Goal: Task Accomplishment & Management: Manage account settings

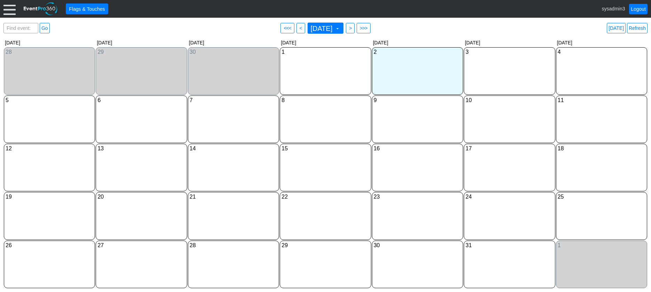
click at [10, 11] on div at bounding box center [9, 9] width 12 height 12
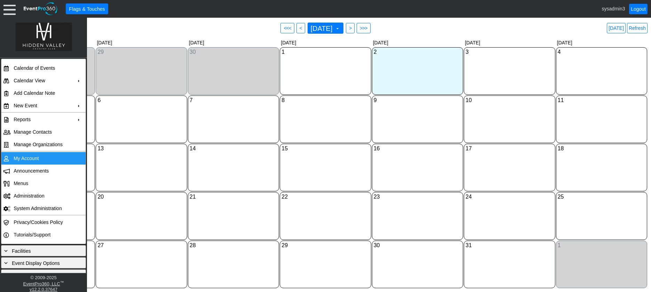
click at [28, 154] on td "My Account" at bounding box center [42, 158] width 62 height 13
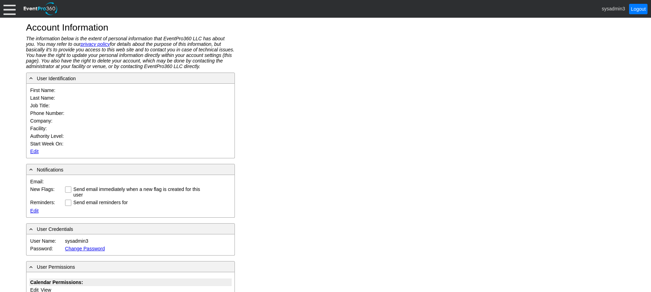
type input "System"
type input "Administrator"
type input "System Administrator"
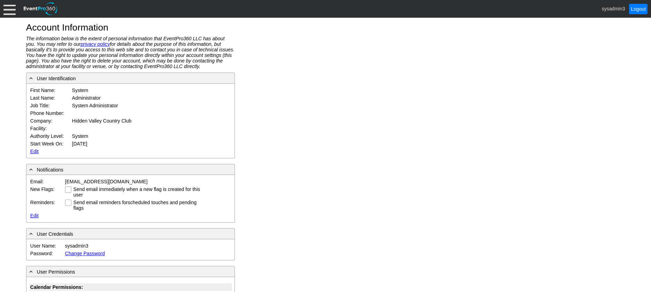
click at [33, 152] on link "Edit" at bounding box center [34, 152] width 8 height 6
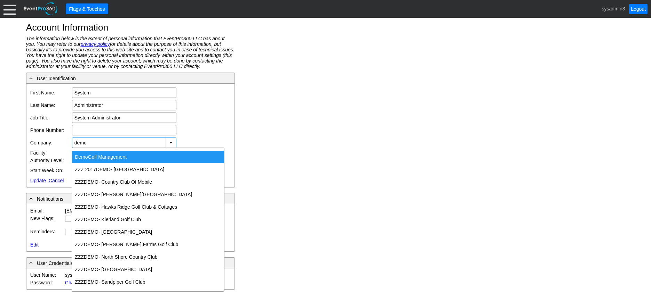
click at [117, 157] on div "Demo Golf Management" at bounding box center [148, 157] width 152 height 13
type input "Demo Golf Management"
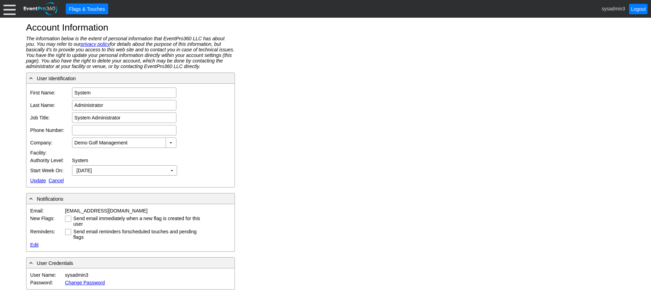
click at [32, 177] on td "Edit Update Cancel" at bounding box center [116, 181] width 174 height 8
click at [38, 181] on link "Update" at bounding box center [38, 181] width 16 height 6
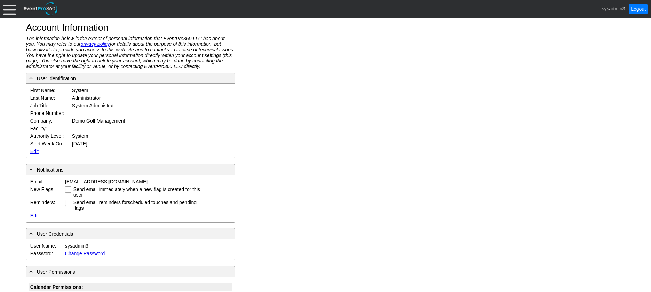
click at [10, 10] on div at bounding box center [9, 9] width 12 height 12
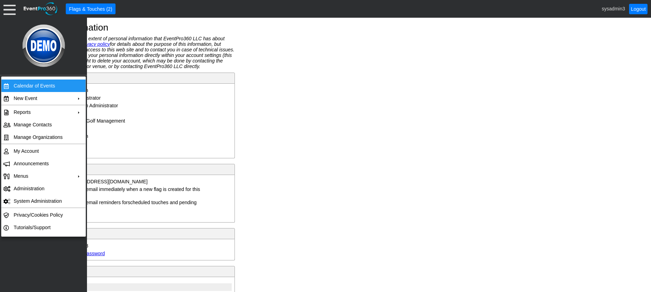
click at [29, 83] on td "Calendar of Events" at bounding box center [42, 86] width 62 height 13
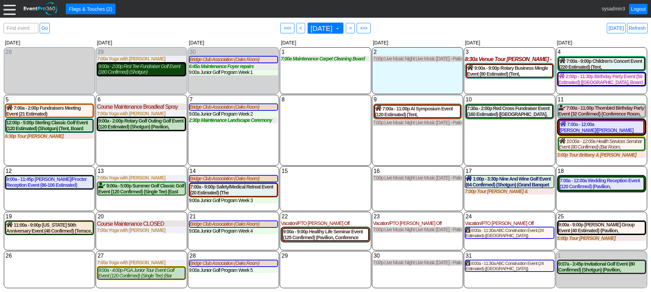
click at [148, 69] on div "9:00a - 2:00p First Tee Fundraiser Golf Event (180 Confirmed) (Shotgun) (Grand …" at bounding box center [141, 70] width 86 height 12
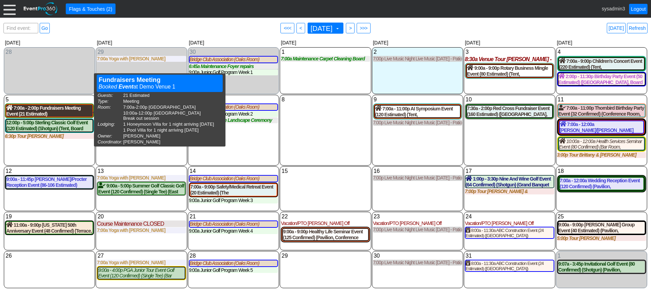
click at [60, 109] on div "7:00a - 2:00p Fundraisers Meeting Event (21 Estimated) (West Room, South Room )…" at bounding box center [49, 111] width 86 height 12
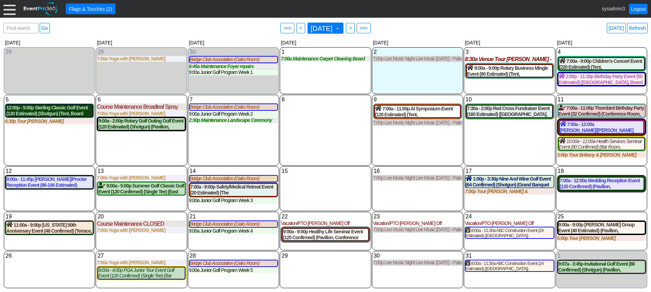
click at [50, 113] on div "12:00p - 5:00p Sterling Classic Golf Event (120 Estimated) (Shotgun) (Tent, Boa…" at bounding box center [49, 111] width 86 height 12
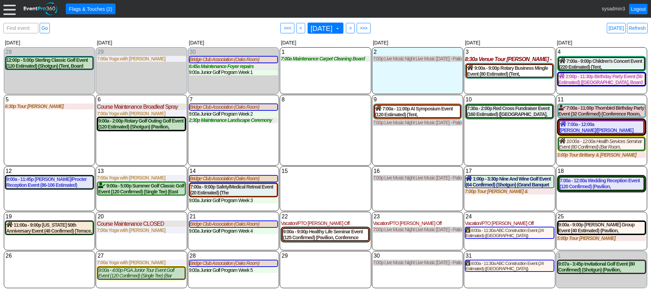
click at [9, 11] on div at bounding box center [9, 9] width 12 height 12
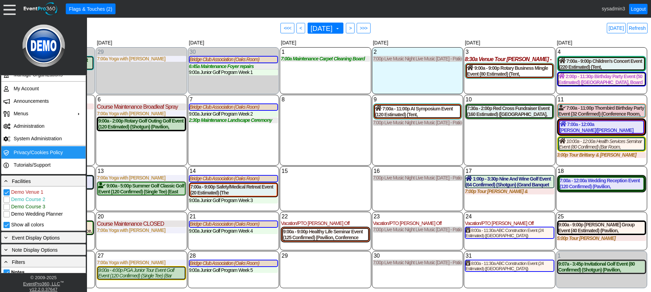
scroll to position [139, 0]
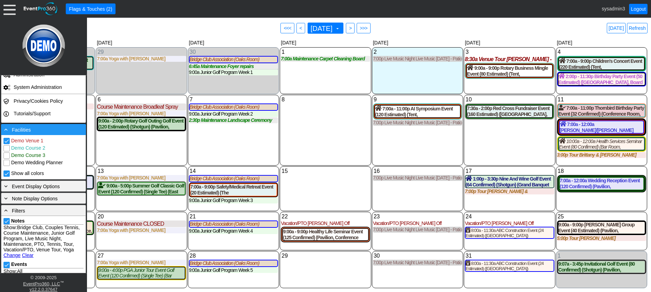
click at [31, 130] on div "- Facilities" at bounding box center [43, 130] width 81 height 8
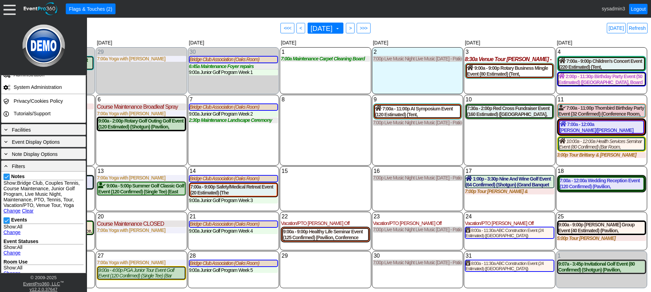
click at [13, 214] on link "Change" at bounding box center [11, 211] width 17 height 6
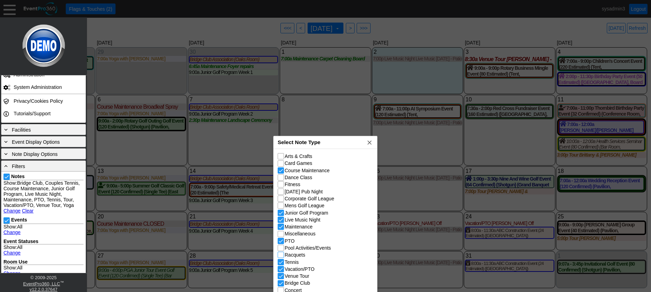
click at [281, 256] on input "Racquets" at bounding box center [281, 255] width 7 height 7
checkbox input "true"
click at [282, 263] on input "Tennis" at bounding box center [281, 263] width 7 height 7
checkbox input "false"
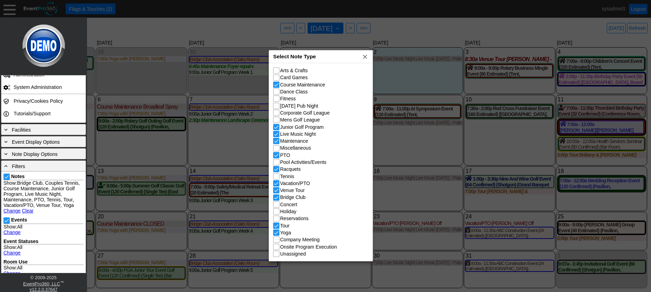
click at [332, 57] on div "Select Note Type x" at bounding box center [321, 56] width 104 height 13
click at [278, 197] on input "Bridge Club" at bounding box center [276, 198] width 7 height 7
checkbox input "false"
click at [277, 164] on input "Pool Activities/Events" at bounding box center [276, 163] width 7 height 7
checkbox input "true"
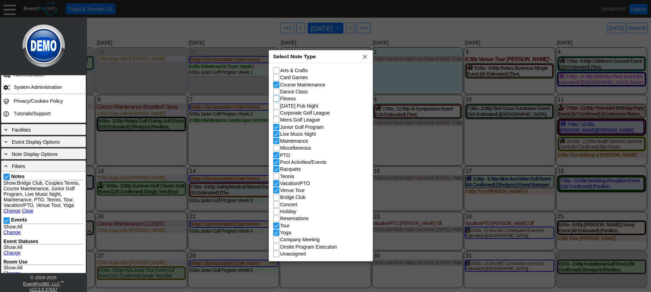
click at [276, 98] on input "Fitness" at bounding box center [276, 99] width 7 height 7
checkbox input "true"
click at [278, 130] on input "Junior Golf Program" at bounding box center [276, 127] width 7 height 7
checkbox input "false"
click at [366, 60] on span "x" at bounding box center [364, 56] width 7 height 7
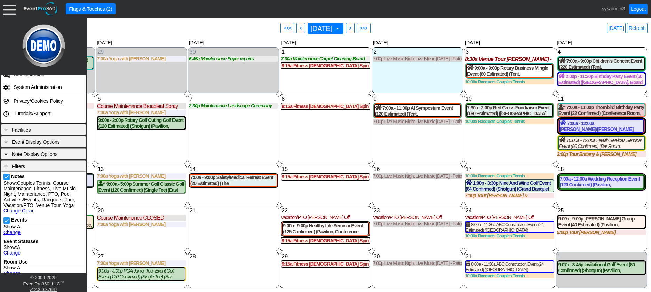
click at [312, 131] on div "8 Wednesday 9:15a Fitness Ladies Spin Class (Pavilion) Ladies Spin Class at Dem…" at bounding box center [325, 129] width 91 height 70
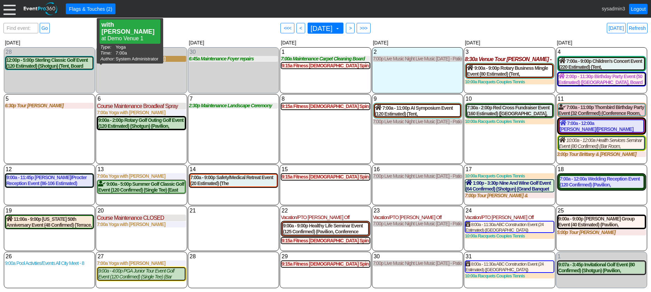
click at [130, 60] on div "7:00a Yoga with Ashey" at bounding box center [141, 59] width 89 height 6
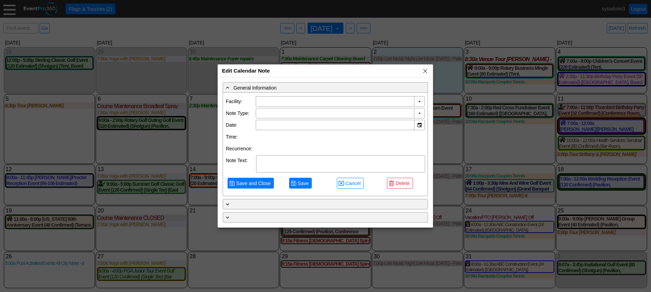
type input "Demo Venue 1"
type input "9/29/2025"
type textarea "with Ashey"
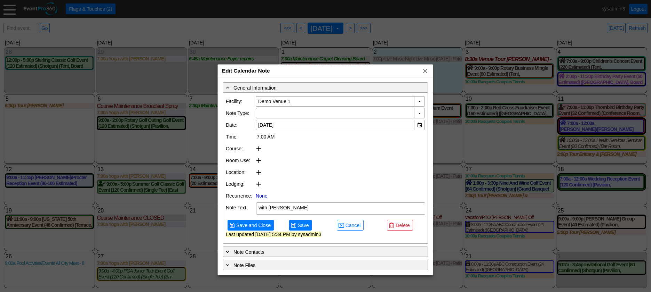
type input "Yoga"
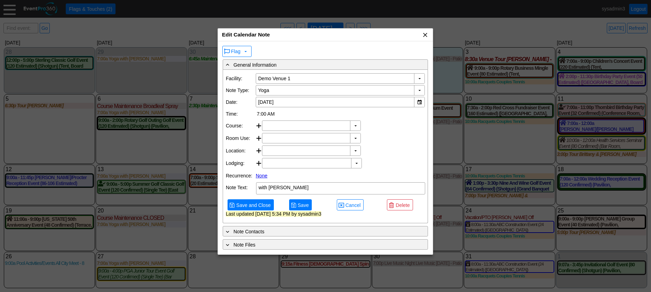
click at [425, 37] on span "x" at bounding box center [424, 34] width 7 height 7
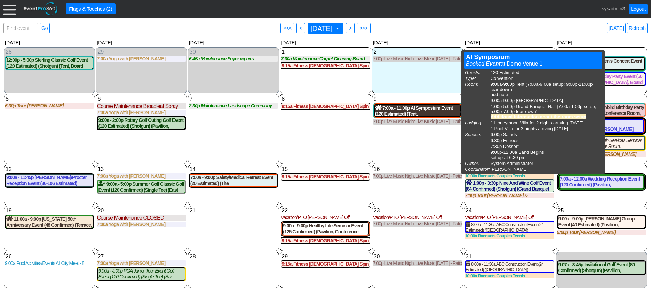
click at [404, 113] on div "7:00a - 11:00p AI Symposium Event (120 Estimated) (Tent, South Room , Grand Ban…" at bounding box center [417, 111] width 85 height 12
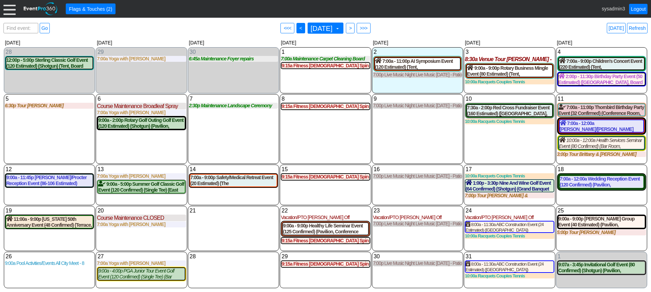
click at [298, 27] on span "<" at bounding box center [300, 28] width 5 height 7
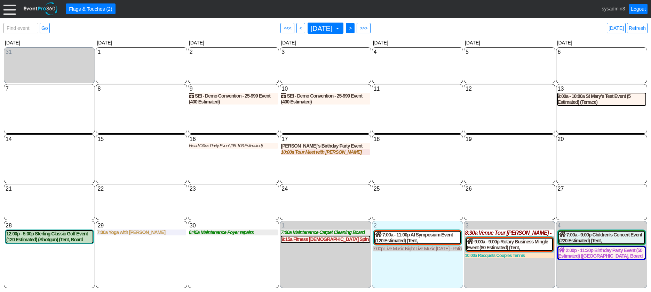
click at [353, 26] on span ">" at bounding box center [349, 28] width 5 height 7
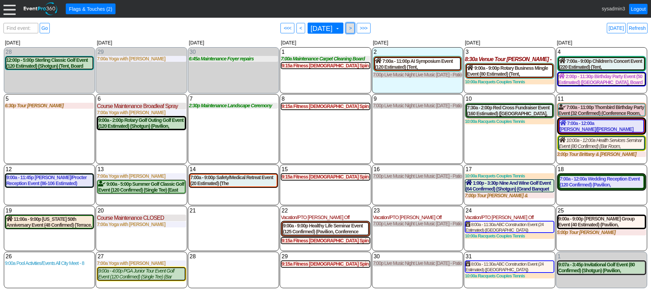
click at [353, 29] on span ">" at bounding box center [349, 28] width 5 height 7
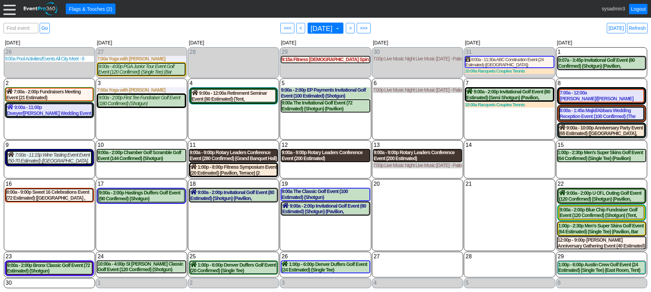
click at [248, 158] on div "9:00a - 9:00p Rotary Leaders Conference Event (280 Confirmed) (Grand Banquet Ha…" at bounding box center [233, 156] width 88 height 12
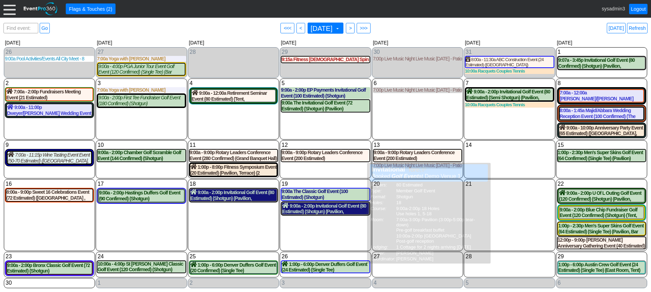
click at [233, 201] on div "9:00a - 2:00p Invitational Golf Event (80 Estimated) (Shotgun) (Pavilion, East …" at bounding box center [233, 195] width 86 height 12
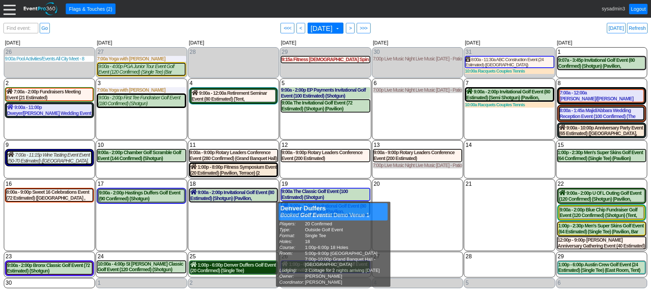
click at [246, 273] on div "1:00p - 6:00p Denver Duffers Golf Event (20 Confirmed) (Single Tee) (West Room,…" at bounding box center [233, 268] width 86 height 12
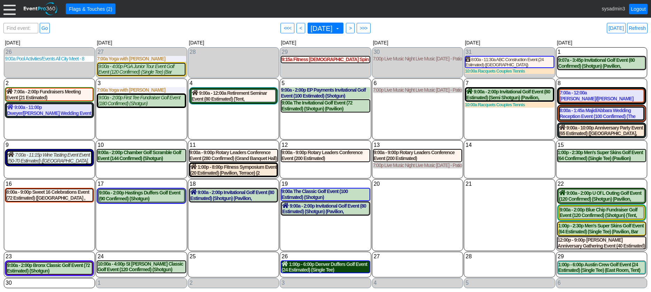
click at [319, 273] on div "1:00p - 6:00p Denver Duffers Golf Event (24 Estimated) (Single Tee) (Oaks Room)…" at bounding box center [325, 267] width 88 height 12
click at [298, 30] on span "<" at bounding box center [300, 28] width 5 height 7
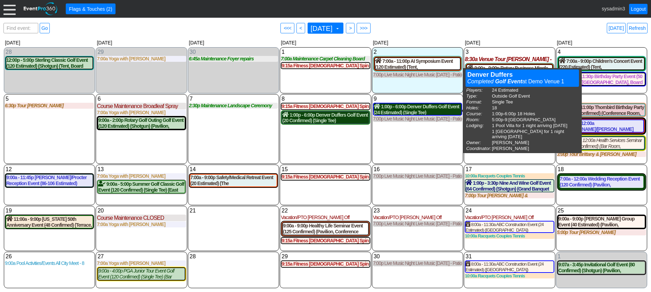
click at [344, 116] on div "1:00p - 6:00p Denver Duffers Golf Event (20 Confirmed) (Single Tee) (West Room,…" at bounding box center [325, 118] width 86 height 12
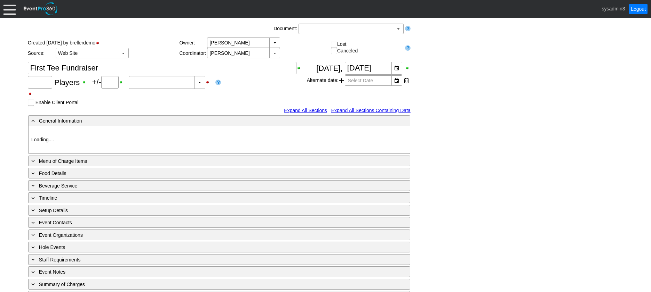
type input "180"
type input "Confirmed"
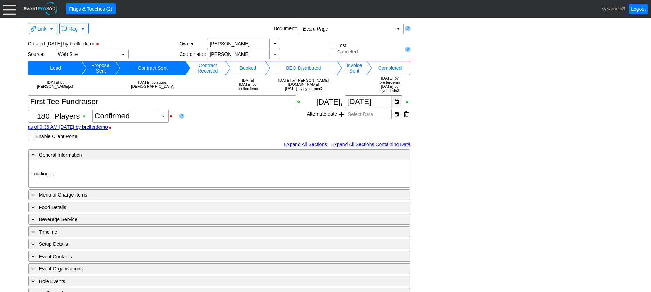
type input "Demo Venue 1"
type input "Golf Outing"
type input "Scramble"
type input "Shotgun"
type input "White"
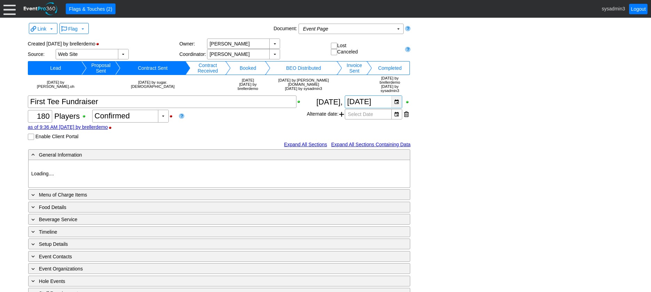
type input "Red"
type input "20570"
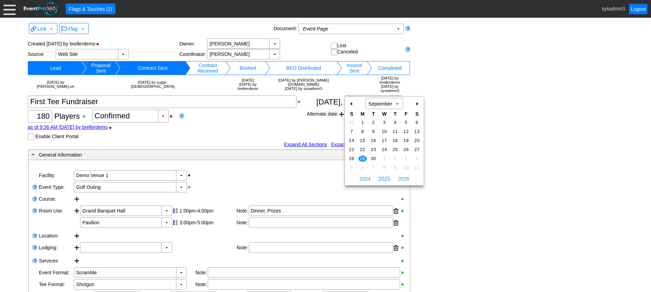
click at [397, 96] on div "▼" at bounding box center [396, 102] width 10 height 12
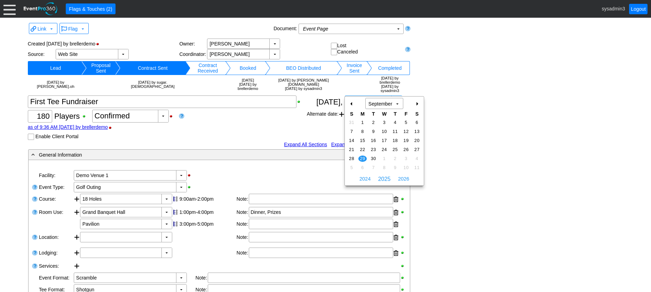
click at [418, 101] on div "+" at bounding box center [416, 104] width 11 height 12
click at [416, 104] on div "+" at bounding box center [416, 104] width 11 height 12
click at [362, 130] on span "3" at bounding box center [362, 132] width 8 height 6
type input "11/3/2025"
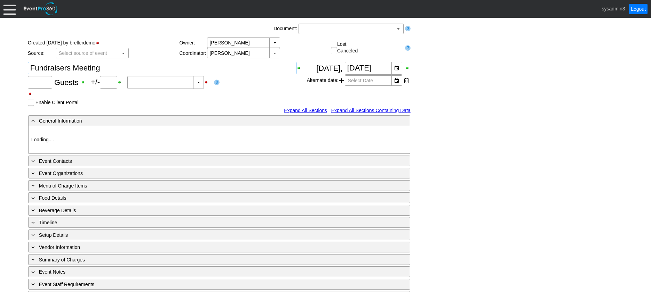
type input "21"
type input "0"
type input "Estimated"
type input "Demo Venue 1"
type input "Meeting"
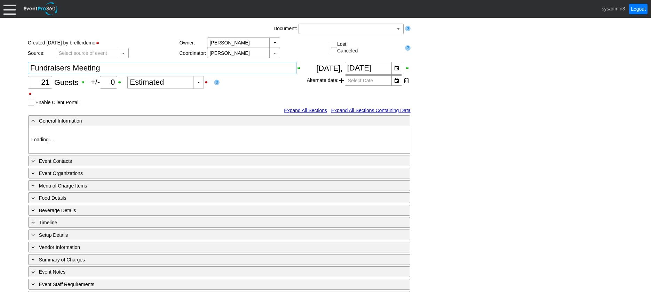
type input "496272"
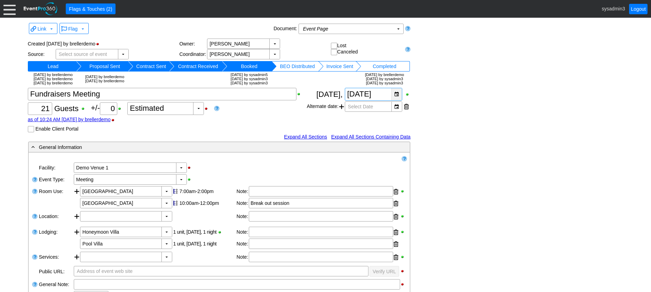
click at [395, 93] on div "▼" at bounding box center [396, 94] width 10 height 12
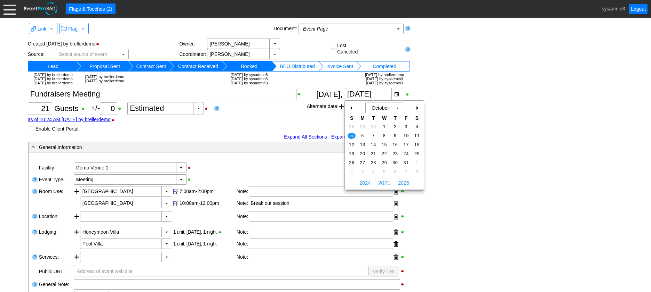
click at [417, 107] on div "+" at bounding box center [416, 108] width 11 height 12
click at [350, 134] on span "2" at bounding box center [351, 136] width 8 height 6
type input "11/2/2025"
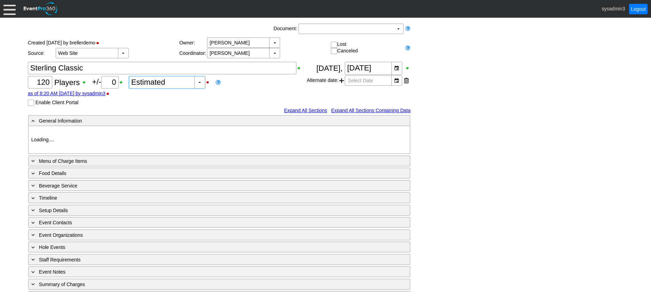
type input "Demo Venue 1"
type input "Golf Outing"
type input "Scramble"
type input "Shotgun"
type input "Blue"
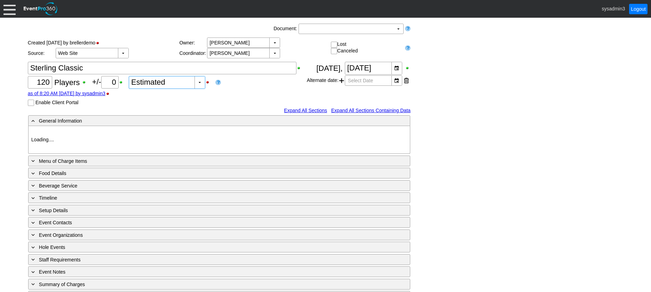
type input "Red"
type input "1384"
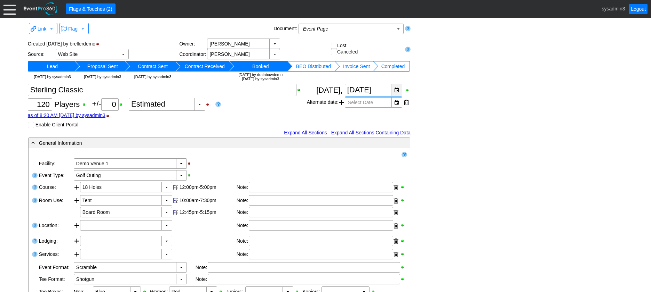
click at [396, 87] on div "▼" at bounding box center [396, 90] width 10 height 12
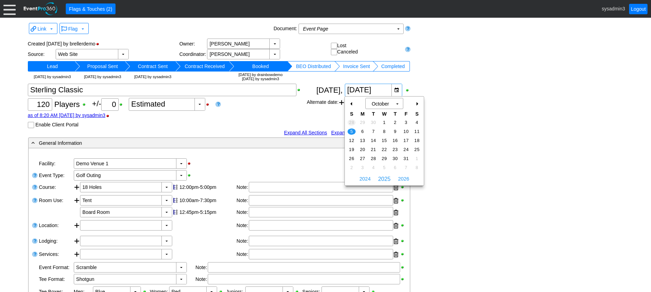
click at [352, 122] on span "28" at bounding box center [351, 123] width 8 height 6
type input "9/28/2025"
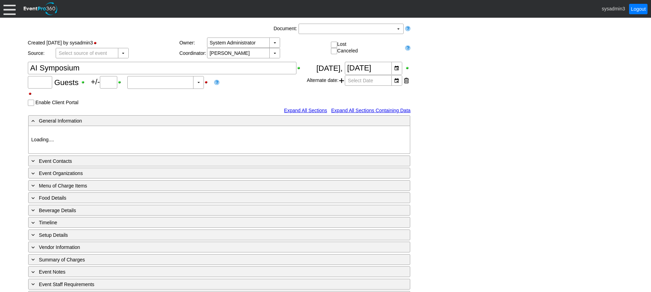
type input "120"
type input "0"
type input "Estimated"
type input "Demo Venue 1"
type input "Convention"
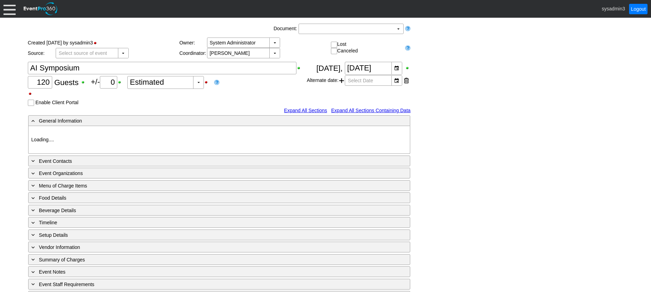
type input "[URL][DOMAIN_NAME]"
type input "996349"
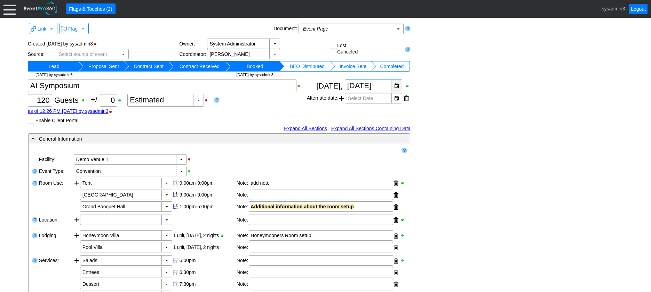
click at [397, 84] on div "▼" at bounding box center [396, 86] width 10 height 12
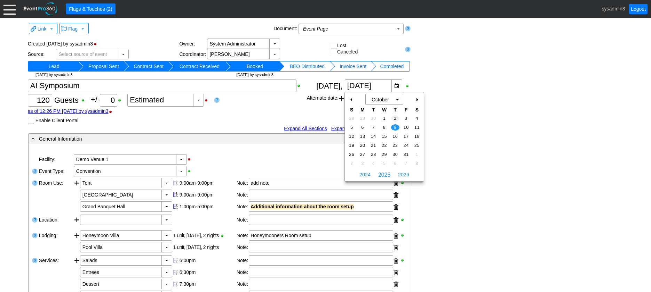
click at [395, 118] on span "2" at bounding box center [395, 118] width 8 height 6
type input "[DATE]"
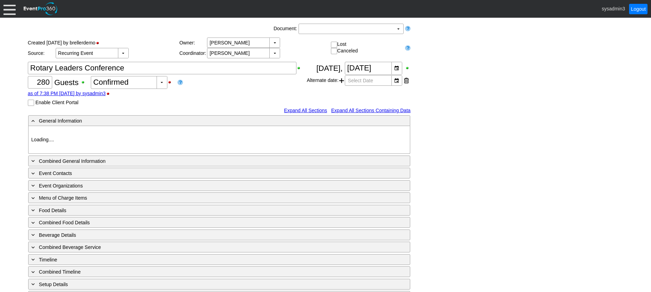
type input "Demo Venue 1"
type input "Meeting"
type input "91266"
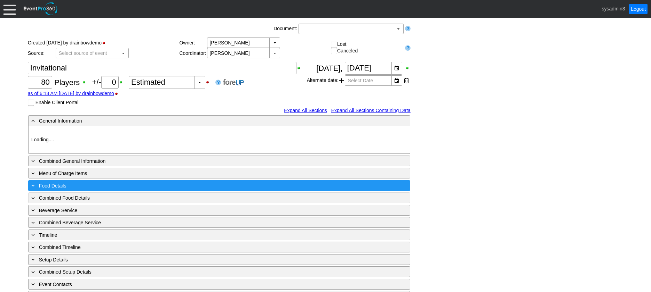
type input "Demo Venue 1"
type input "Member Golf Event"
type input "Shamble"
type input "Shotgun"
type input "White"
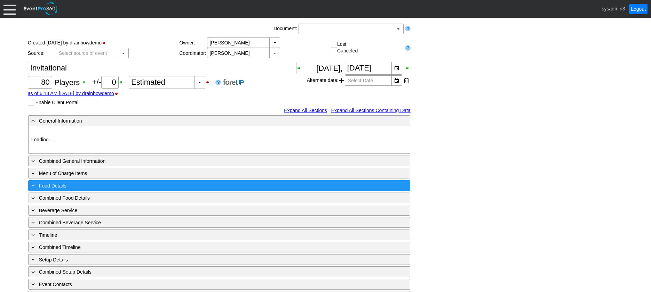
type input "Red"
type input "625533"
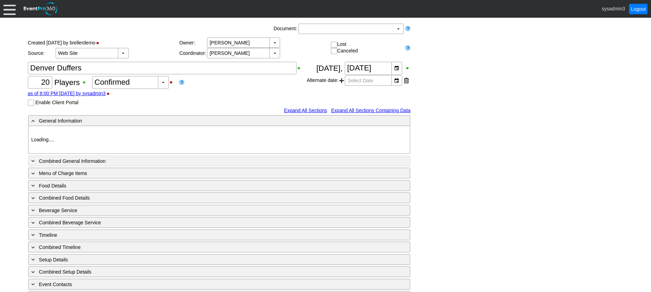
type input "Demo Venue 1"
type input "Outside Golf Event"
type input "Individual"
type input "Single Tee"
type input "381141"
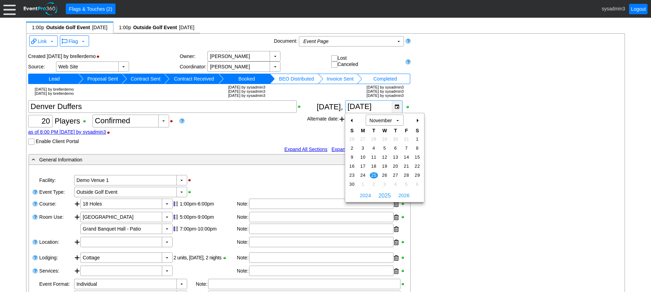
click at [396, 106] on div "▼" at bounding box center [396, 107] width 10 height 12
click at [351, 121] on div "-" at bounding box center [351, 121] width 11 height 12
click at [382, 148] on span "8" at bounding box center [384, 148] width 8 height 6
type input "10/8/2025"
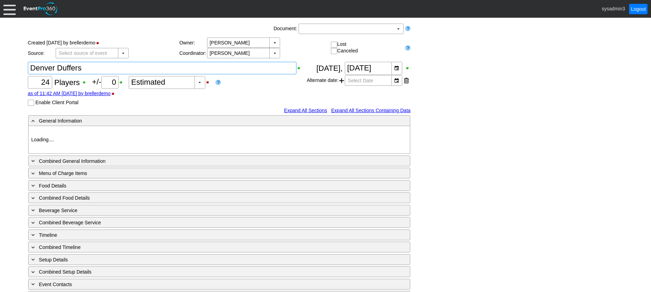
type input "Demo Venue 1"
type input "Outside Golf Event"
type input "Scramble"
type input "Single Tee"
type input "153119"
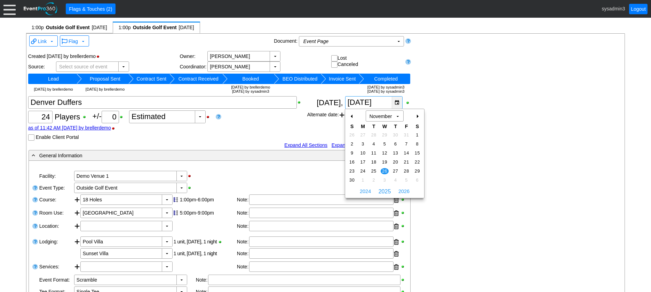
click at [396, 102] on div "▼" at bounding box center [396, 103] width 10 height 12
click at [349, 114] on div "-" at bounding box center [351, 117] width 11 height 12
click at [395, 145] on span "9" at bounding box center [395, 144] width 8 height 6
type input "10/9/2025"
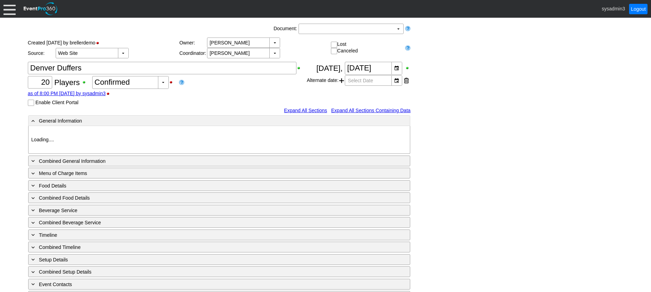
type input "Demo Venue 1"
type input "Outside Golf Event"
type input "Individual"
type input "Single Tee"
type input "381141"
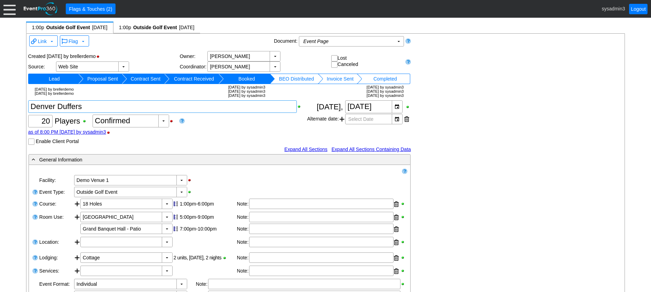
drag, startPoint x: 87, startPoint y: 103, endPoint x: 24, endPoint y: 105, distance: 62.9
click at [24, 105] on div "▼ ◀ ▶ 1:00p Outside Golf Event [DATE] [x] 1:00p Outside Golf Event [DATE] [x] L…" at bounding box center [325, 155] width 651 height 275
type textarea "BC Bombers"
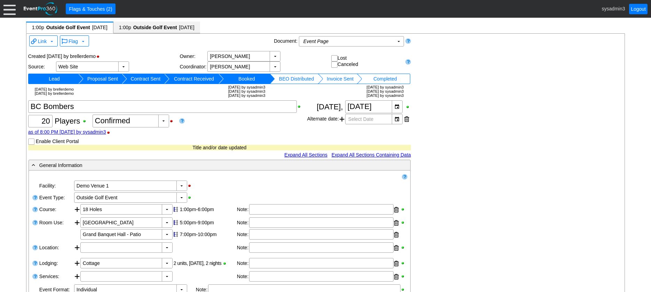
click at [178, 27] on span "Outside Golf Event" at bounding box center [154, 27] width 45 height 7
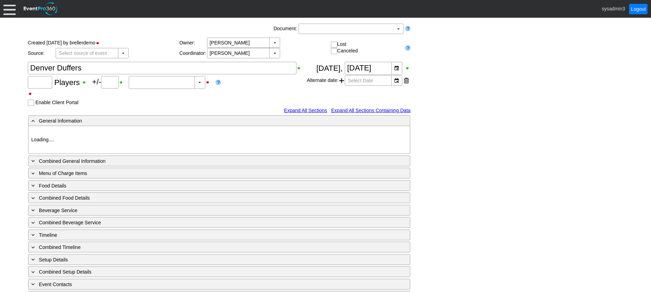
type input "24"
type input "0"
type input "Estimated"
type input "Demo Venue 1"
type input "Outside Golf Event"
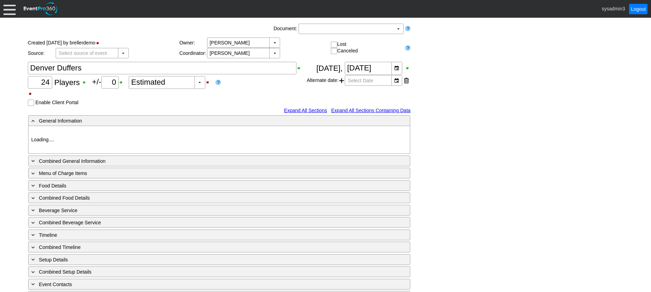
type input "Scramble"
type input "Single Tee"
type input "153119"
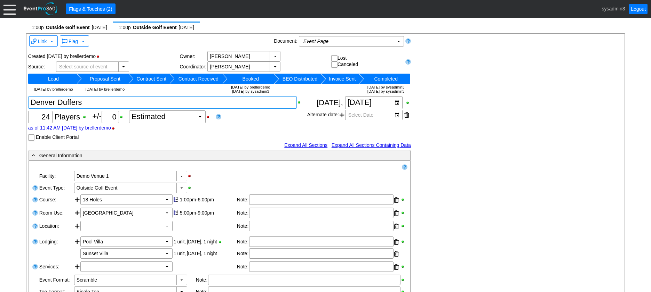
drag, startPoint x: 95, startPoint y: 100, endPoint x: 16, endPoint y: 100, distance: 79.6
click at [16, 100] on div "▼ ◀ ▶ 1:00p Outside Golf Event [DATE] [x] 1:00p Outside Golf Event [DATE] [x] L…" at bounding box center [325, 155] width 651 height 275
click at [76, 104] on textarea at bounding box center [162, 102] width 268 height 13
type textarea "BC Bashers"
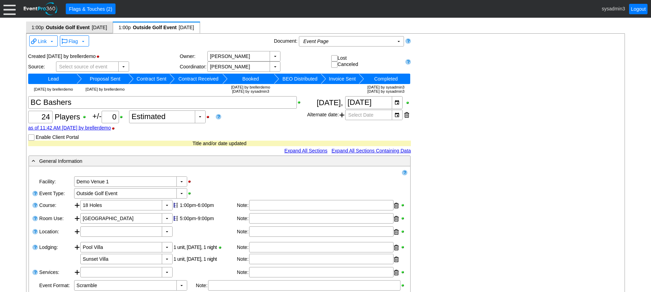
click at [95, 28] on span "10/8/2025" at bounding box center [99, 28] width 15 height 6
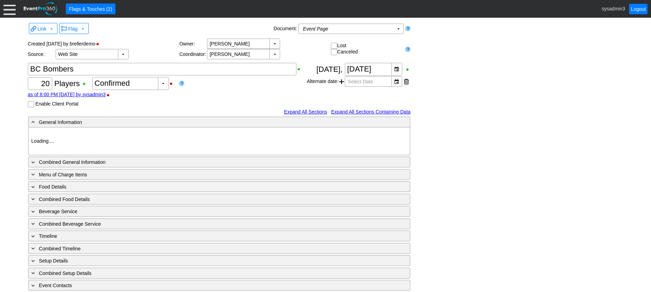
type input "Demo Venue 1"
type input "Outside Golf Event"
type input "Individual"
type input "Single Tee"
type input "381141"
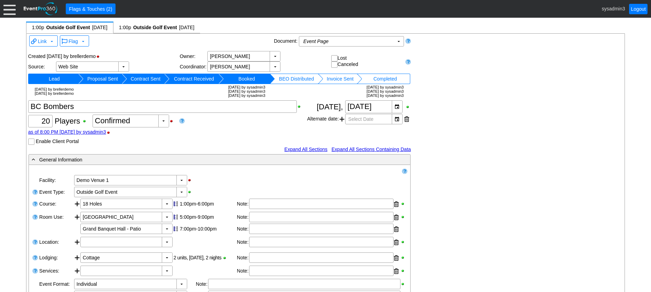
click at [78, 91] on td "5/27/2019 by brellerdemo 8/28/2020 by brellerdemo" at bounding box center [54, 91] width 48 height 15
click at [78, 106] on textarea at bounding box center [162, 106] width 268 height 13
type textarea "BC Bashers"
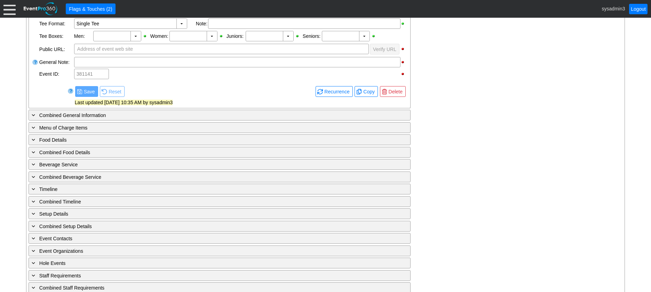
scroll to position [273, 0]
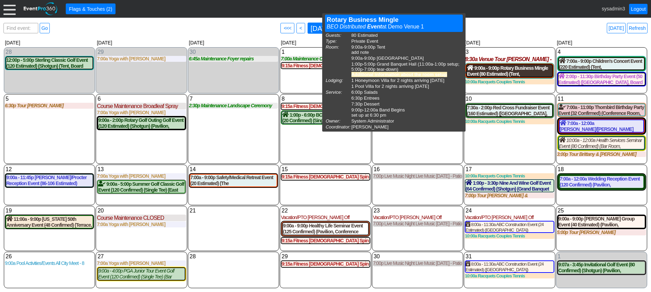
click at [506, 75] on div "9:00a - 9:00p Rotary Business Mingle Event (80 Estimated) (Tent, [GEOGRAPHIC_DA…" at bounding box center [509, 71] width 85 height 12
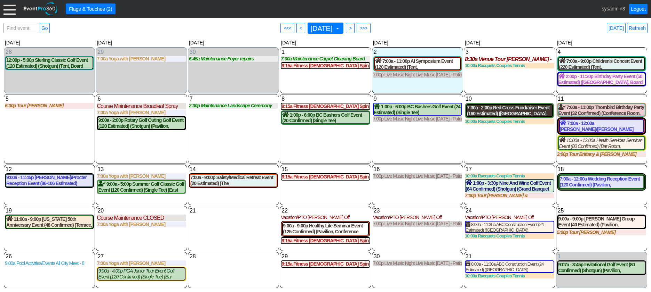
click at [501, 110] on div "7:30a - 2:00p Red Cross Fundraiser Event (160 Estimated) ([GEOGRAPHIC_DATA], [G…" at bounding box center [509, 111] width 85 height 12
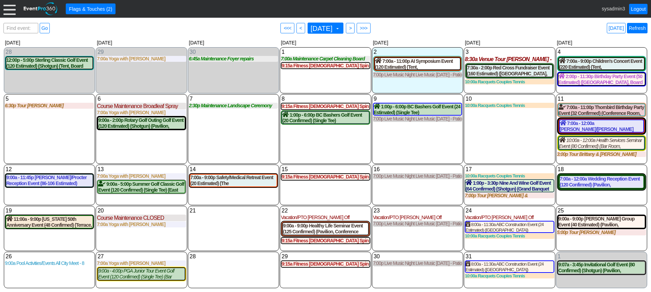
click at [639, 24] on link "Refresh" at bounding box center [637, 28] width 21 height 10
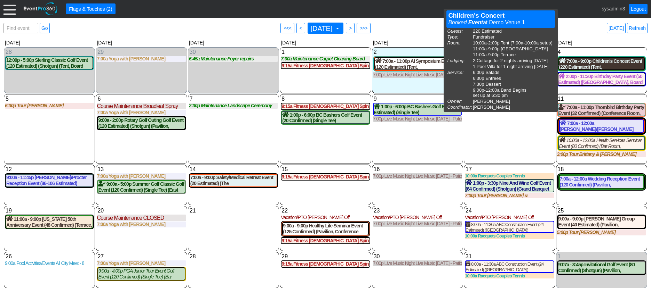
click at [605, 62] on div "7:00a - 9:00p Children's Concert Event (220 Estimated) (Tent, West Room, Terrac…" at bounding box center [601, 64] width 85 height 12
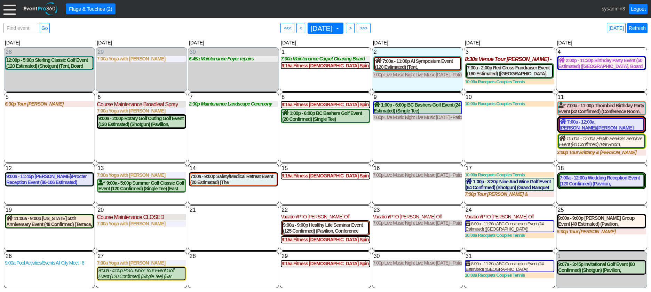
click at [635, 26] on link "Refresh" at bounding box center [637, 28] width 21 height 10
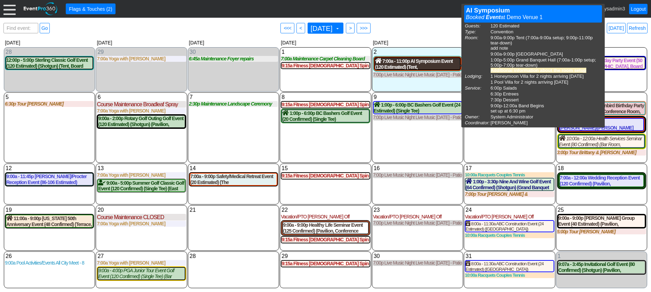
click at [411, 67] on div "7:00a - 11:00p AI Symposium Event (120 Estimated) (Tent, South Room , Grand Ban…" at bounding box center [417, 64] width 85 height 12
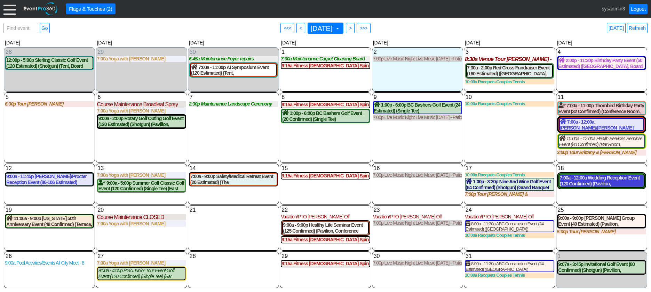
click at [595, 184] on div "7:00a - 12:00a Wedding Reception Event (120 Confirmed) (Pavilion, West Room, Gr…" at bounding box center [600, 181] width 83 height 12
click at [641, 27] on link "Refresh" at bounding box center [637, 28] width 21 height 10
click at [587, 182] on div "7:00a - 12:00a Wedding Reception Event (120 Confirmed) (Pavilion, West Room, Gr…" at bounding box center [600, 181] width 83 height 12
click at [635, 29] on link "Refresh" at bounding box center [637, 28] width 21 height 10
click at [635, 8] on link "Logout" at bounding box center [638, 9] width 18 height 10
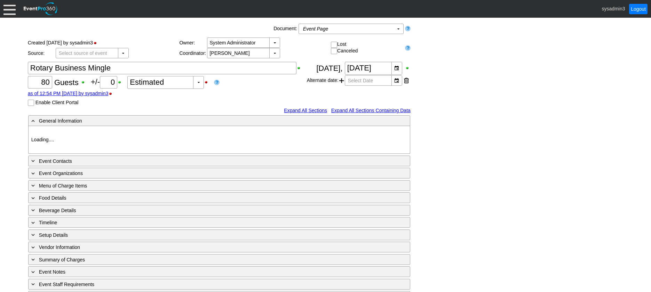
type input "Demo Venue 1"
type input "Private Event"
type input "[URL][DOMAIN_NAME]"
type input "910774"
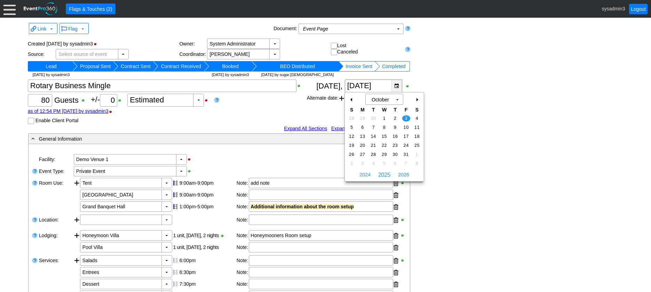
click at [397, 87] on div "▼" at bounding box center [396, 86] width 10 height 12
click at [417, 99] on div "+" at bounding box center [416, 100] width 11 height 12
click at [404, 127] on span "7" at bounding box center [406, 127] width 8 height 6
type input "11/7/2025"
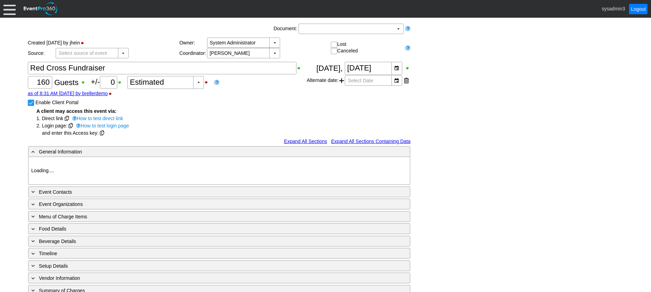
type input "Demo Venue 1"
type input "Fundraiser"
type input "131769"
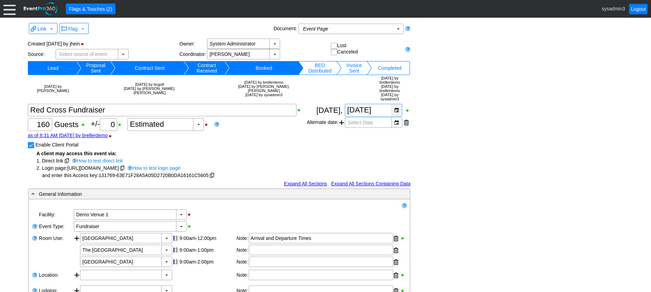
click at [396, 104] on div "▼" at bounding box center [396, 110] width 10 height 12
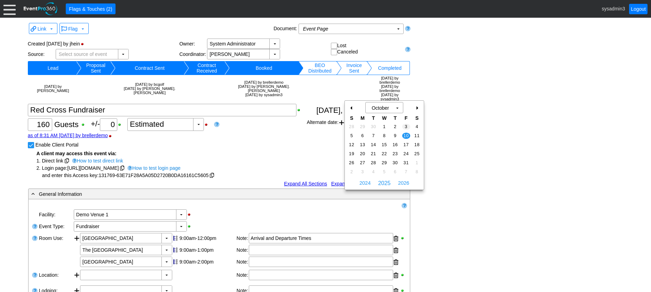
click at [406, 126] on span "3" at bounding box center [406, 127] width 8 height 6
type input "[DATE]"
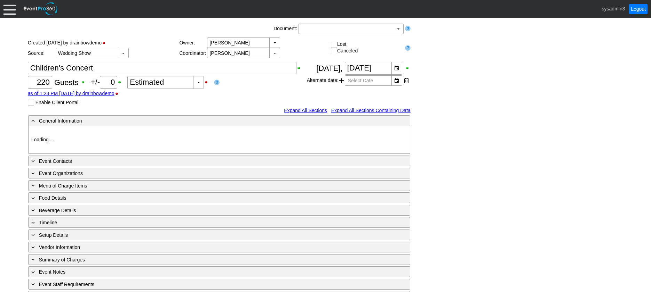
type input "Demo Venue 1"
type input "Fundraiser"
type input "601772"
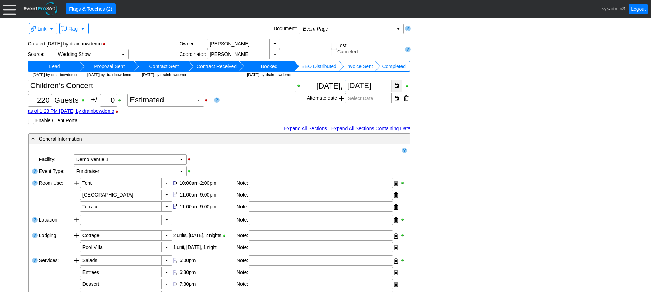
click at [397, 88] on div "▼" at bounding box center [396, 86] width 10 height 12
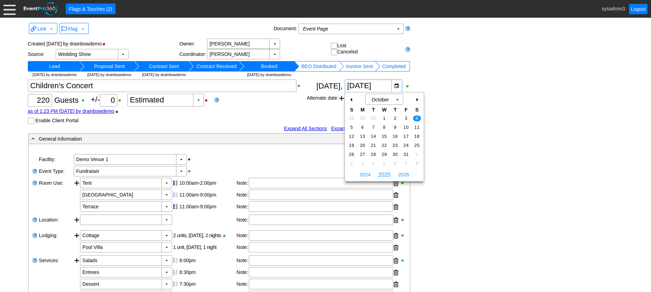
click at [417, 98] on div "+" at bounding box center [416, 100] width 11 height 12
click at [416, 125] on span "8" at bounding box center [417, 127] width 8 height 6
type input "11/8/2025"
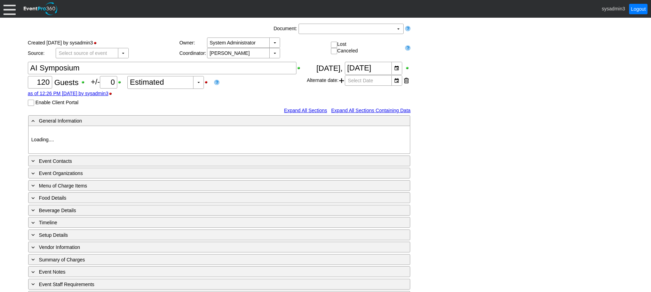
type input "Demo Venue 1"
type input "Convention"
type input "[URL][DOMAIN_NAME]"
type input "996349"
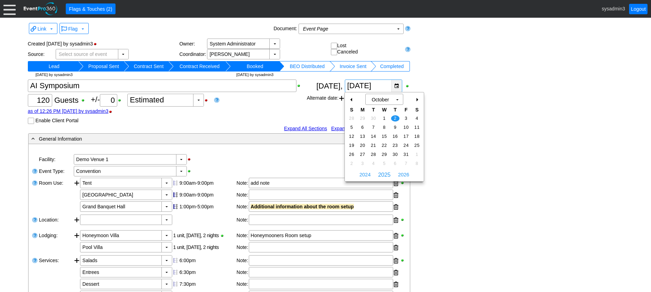
click at [396, 86] on div "▼" at bounding box center [396, 86] width 10 height 12
click at [373, 119] on span "30" at bounding box center [373, 118] width 8 height 6
type input "[DATE]"
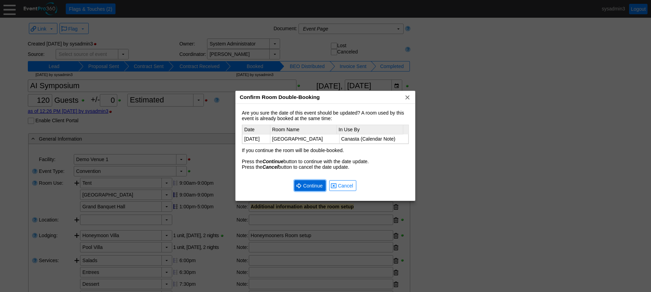
click at [305, 185] on span "Continue" at bounding box center [312, 186] width 22 height 7
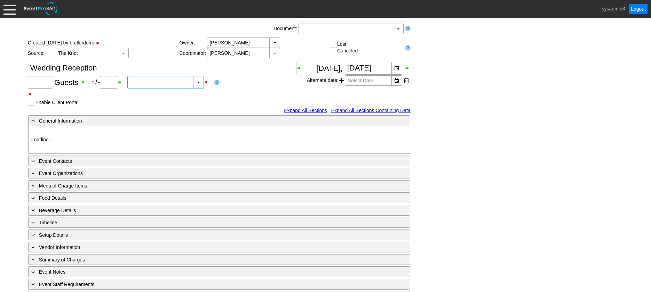
type input "120"
type input "Confirmed"
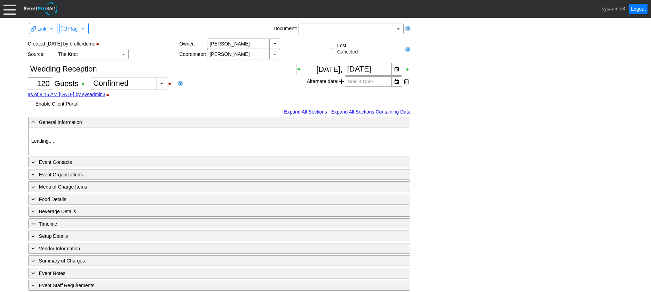
type input "Demo Venue 1"
type input "Wedding"
type input "[URL][DOMAIN_NAME]"
type input "675609"
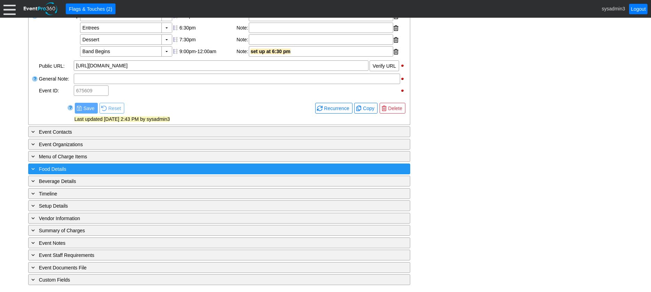
click at [111, 167] on div "+ Food Details" at bounding box center [205, 169] width 350 height 8
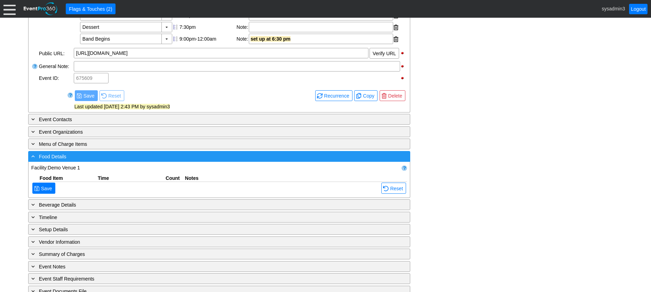
click at [111, 161] on div "- Food Details" at bounding box center [205, 157] width 350 height 8
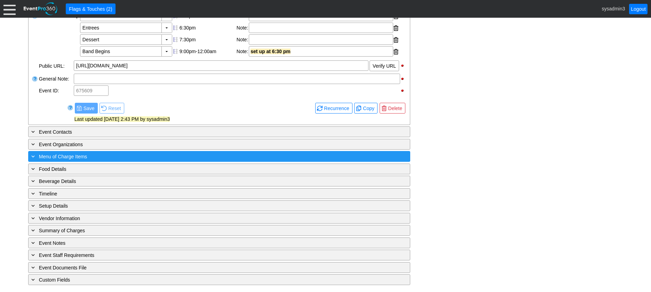
click at [114, 154] on div "+ Menu of Charge Items" at bounding box center [205, 157] width 350 height 8
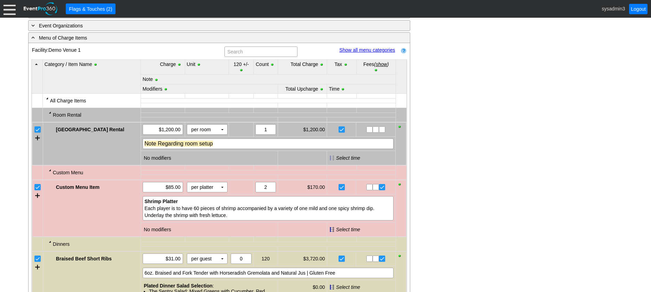
scroll to position [312, 0]
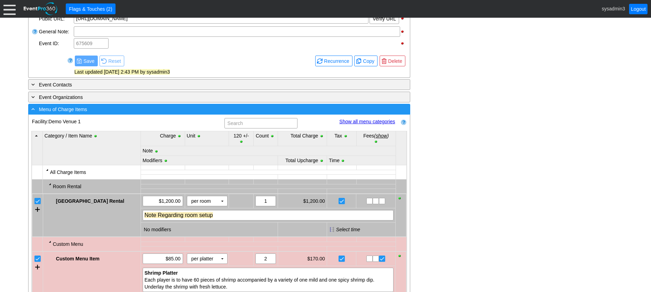
click at [159, 113] on div "- Menu of Charge Items" at bounding box center [205, 109] width 350 height 8
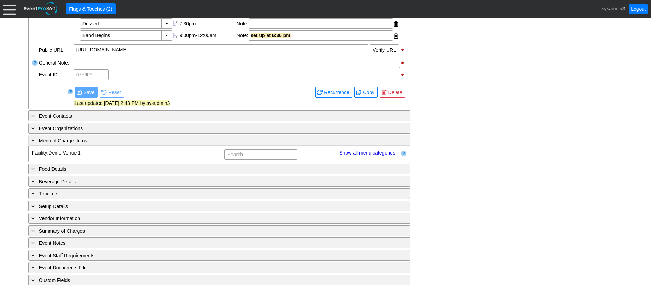
scroll to position [277, 0]
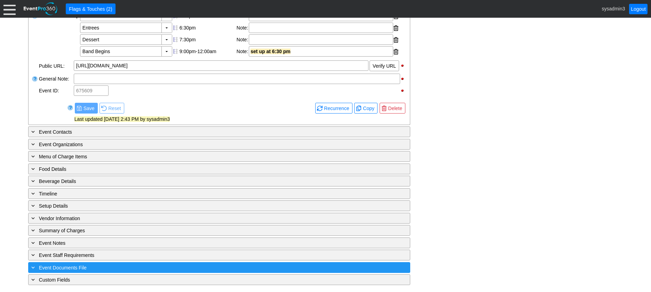
click at [141, 266] on div "+ Event Documents File" at bounding box center [205, 268] width 350 height 8
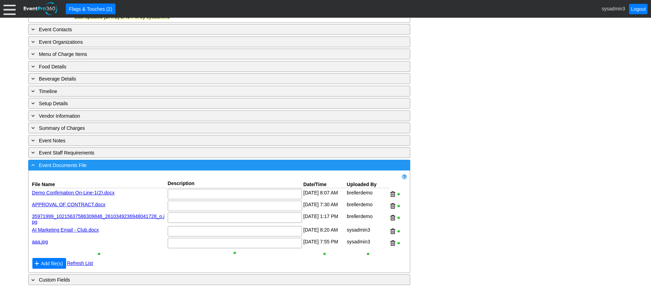
scroll to position [380, 0]
click at [160, 164] on div "- Event Documents File" at bounding box center [205, 165] width 350 height 8
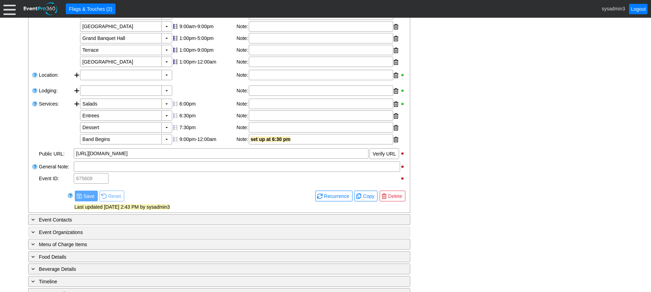
scroll to position [104, 0]
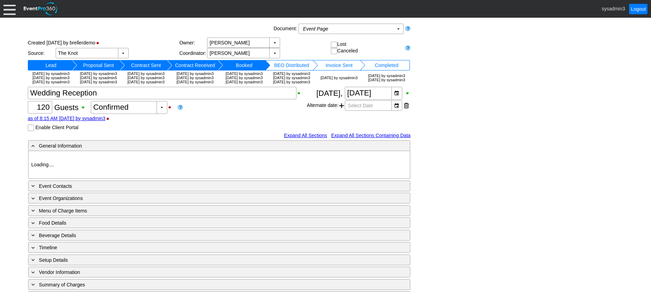
type input "Demo Venue 1"
type input "Wedding"
type input "[URL][DOMAIN_NAME]"
type input "675609"
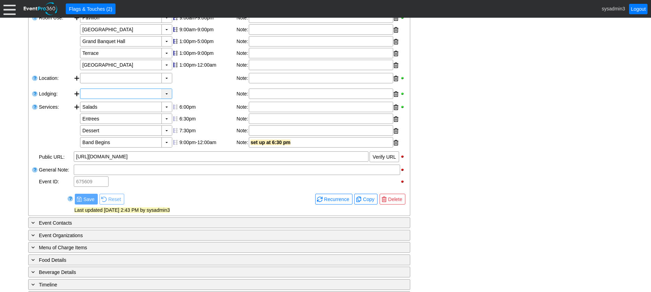
click at [166, 99] on div "▼" at bounding box center [166, 94] width 10 height 10
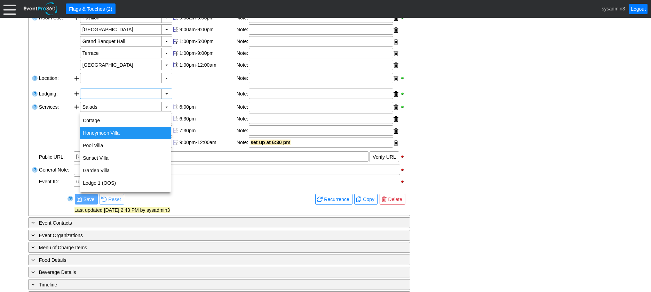
click at [98, 130] on div "Honeymoon Villa" at bounding box center [125, 133] width 91 height 13
type input "Honeymoon Villa"
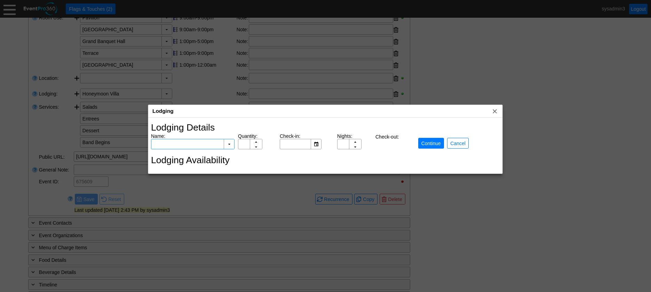
type input "Honeymoon Villa"
type input "1"
type input "[DATE]"
type input "1"
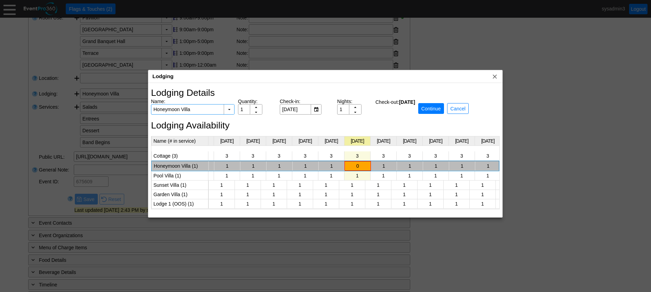
scroll to position [0, 647]
click at [259, 108] on div "▲" at bounding box center [256, 110] width 12 height 11
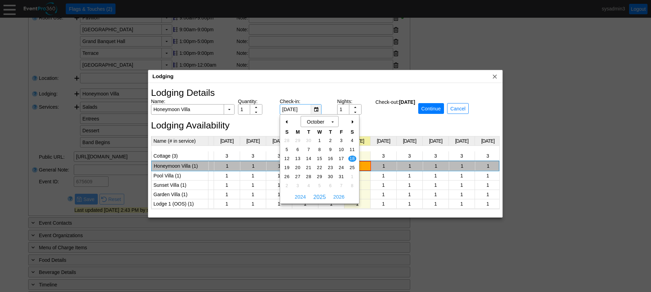
click at [315, 111] on div "▼" at bounding box center [315, 110] width 10 height 10
click at [343, 159] on span "17" at bounding box center [341, 159] width 8 height 6
type input "[DATE]"
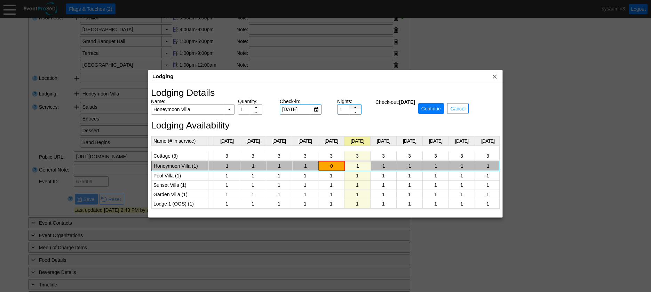
type input "2"
click at [356, 106] on div "▲" at bounding box center [355, 110] width 12 height 11
click at [435, 108] on span "Continue" at bounding box center [431, 108] width 22 height 7
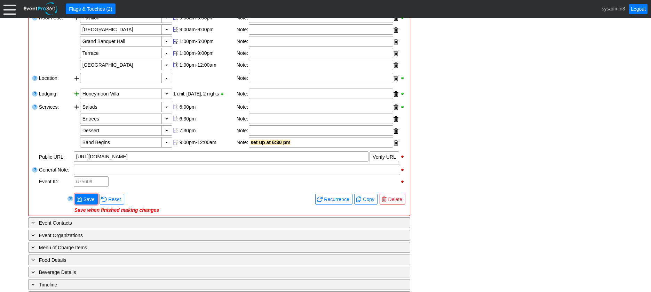
click at [76, 100] on div at bounding box center [77, 95] width 6 height 12
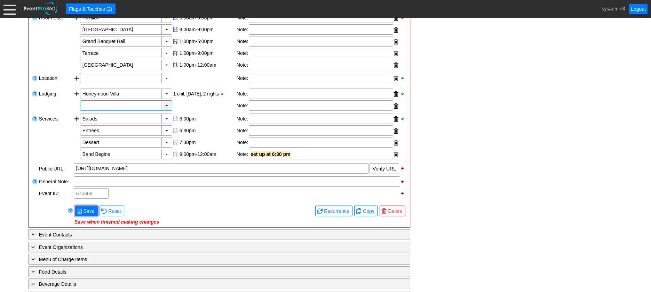
click at [167, 111] on div "▼" at bounding box center [166, 106] width 10 height 10
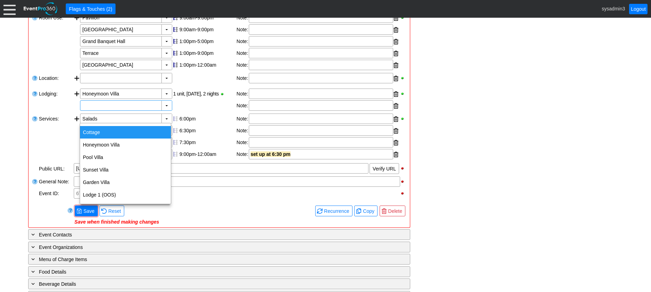
click at [107, 136] on div "Cottage" at bounding box center [125, 132] width 91 height 13
type input "Cottage"
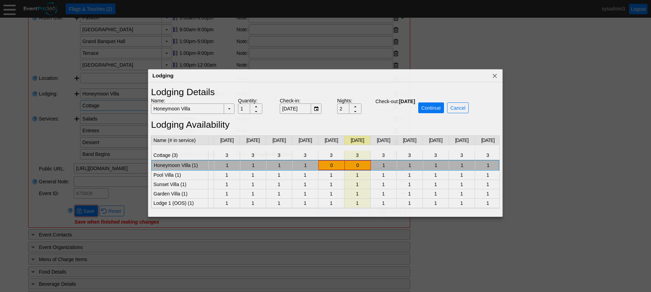
type input "Cottage"
type input "[DATE]"
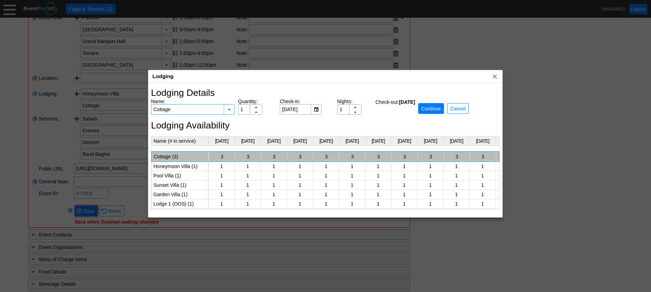
scroll to position [0, 0]
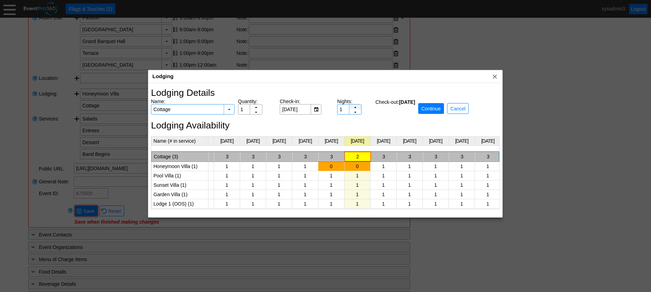
type input "2"
click at [355, 107] on div "▲" at bounding box center [355, 110] width 12 height 11
type input "2"
click at [256, 108] on div "▲" at bounding box center [256, 110] width 12 height 11
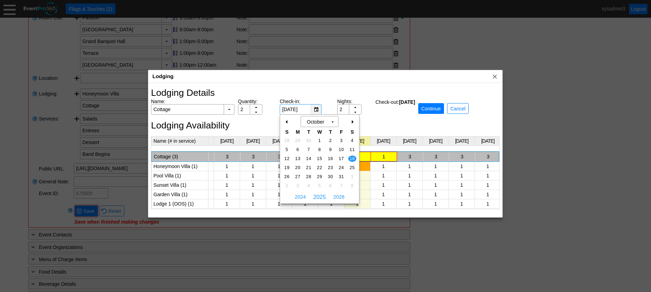
click at [315, 110] on div "▼" at bounding box center [315, 110] width 10 height 10
click at [342, 159] on span "17" at bounding box center [341, 159] width 8 height 6
type input "[DATE]"
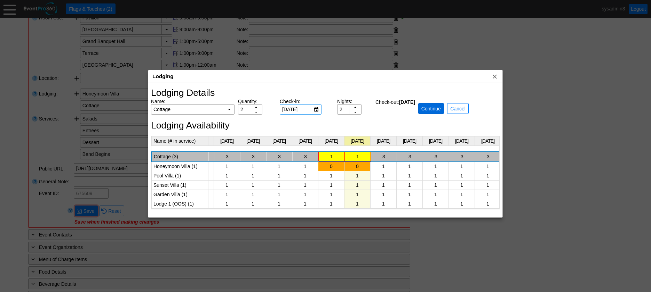
click at [434, 108] on span "Continue" at bounding box center [431, 108] width 22 height 7
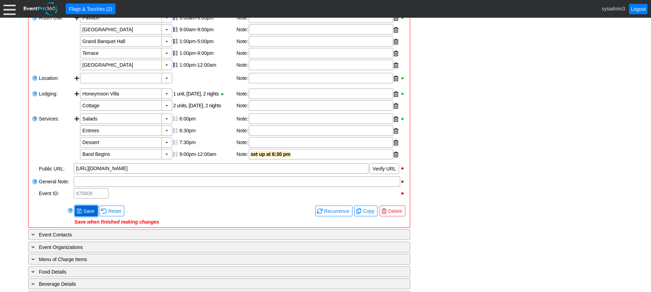
click at [86, 215] on span "Save" at bounding box center [89, 211] width 14 height 7
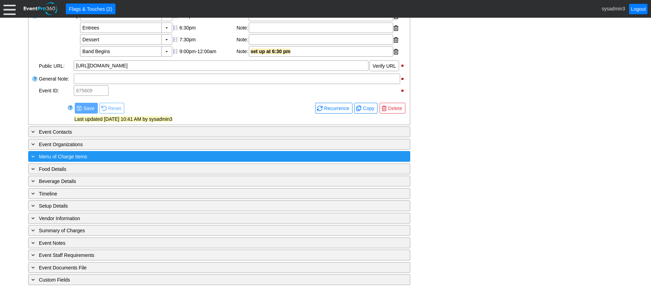
click at [104, 157] on div "+ Menu of Charge Items" at bounding box center [205, 157] width 350 height 8
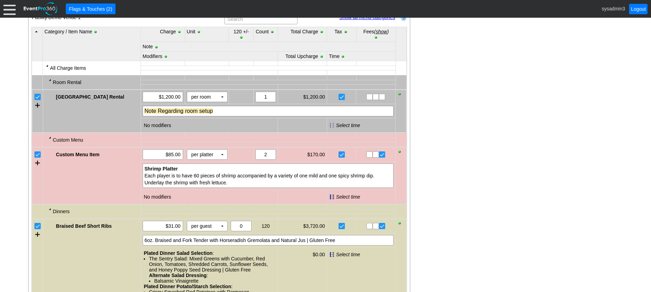
click at [365, 20] on link "Show all menu categories" at bounding box center [367, 18] width 56 height 6
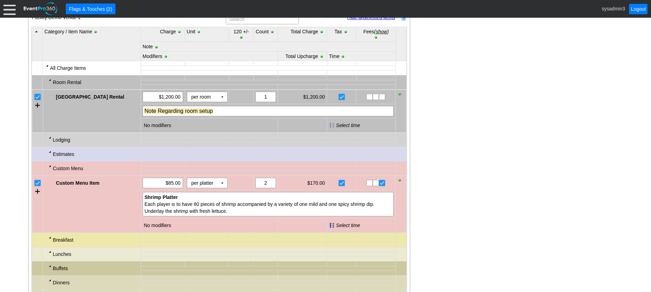
click at [49, 140] on div at bounding box center [50, 138] width 6 height 6
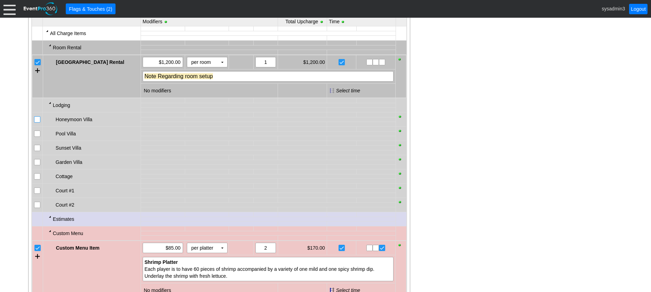
click at [36, 124] on input "checkbox" at bounding box center [37, 120] width 7 height 7
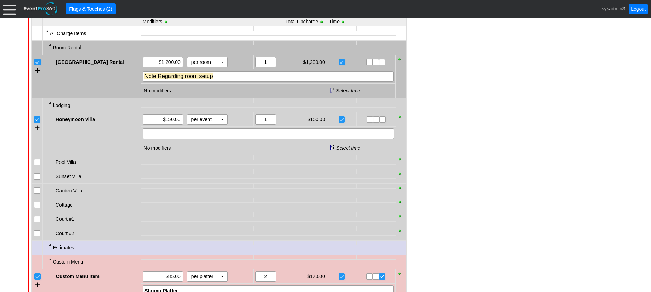
click at [37, 209] on input "checkbox" at bounding box center [37, 205] width 7 height 7
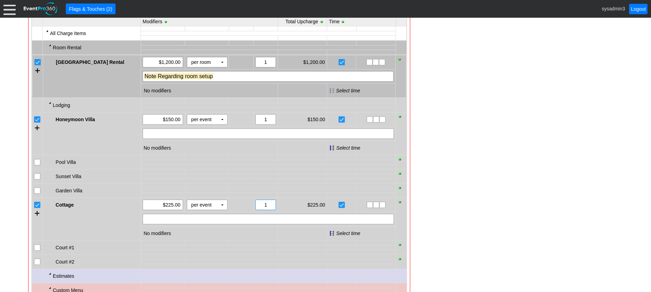
click at [269, 210] on input "1" at bounding box center [266, 205] width 16 height 10
type input "1"
type input "2"
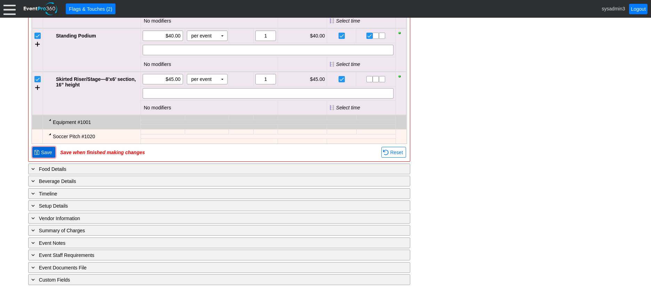
click at [45, 148] on span "● Save" at bounding box center [43, 152] width 23 height 11
